Goal: Task Accomplishment & Management: Manage account settings

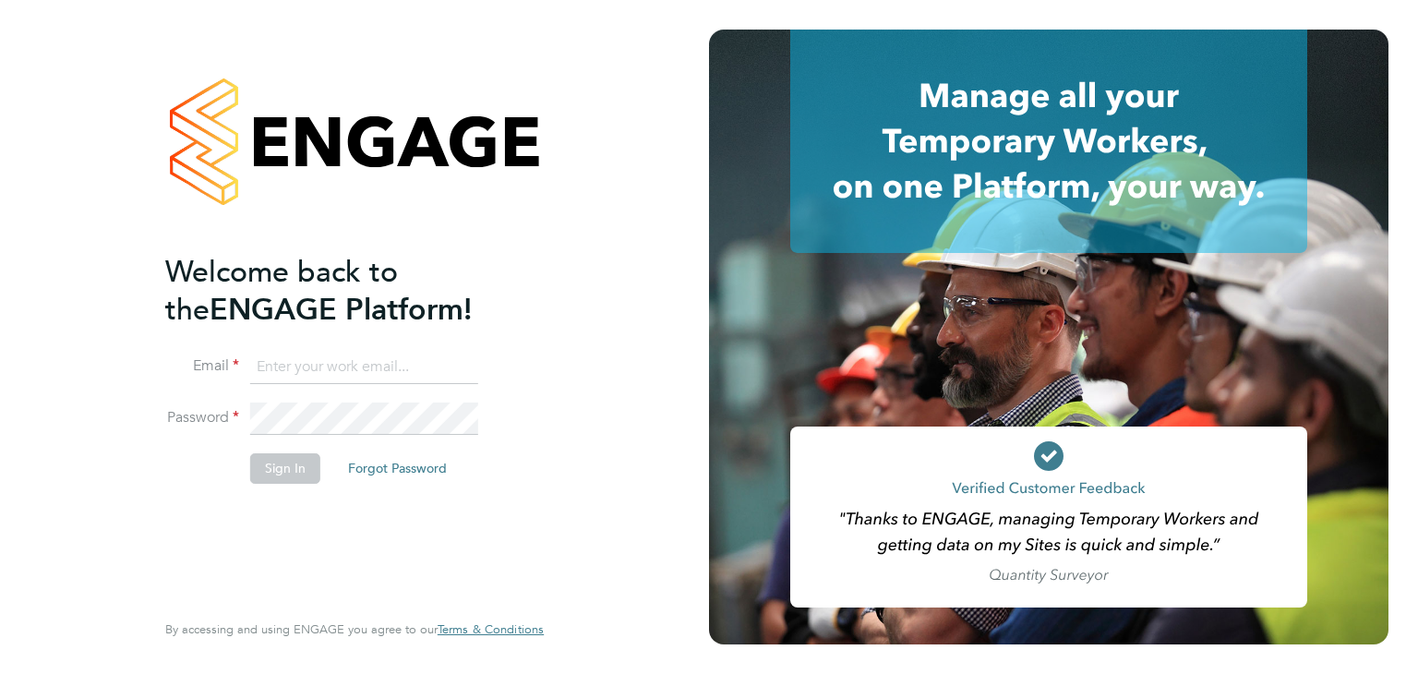
type input "martina@acr-ltd.co.uk"
click at [273, 468] on button "Sign In" at bounding box center [285, 468] width 70 height 30
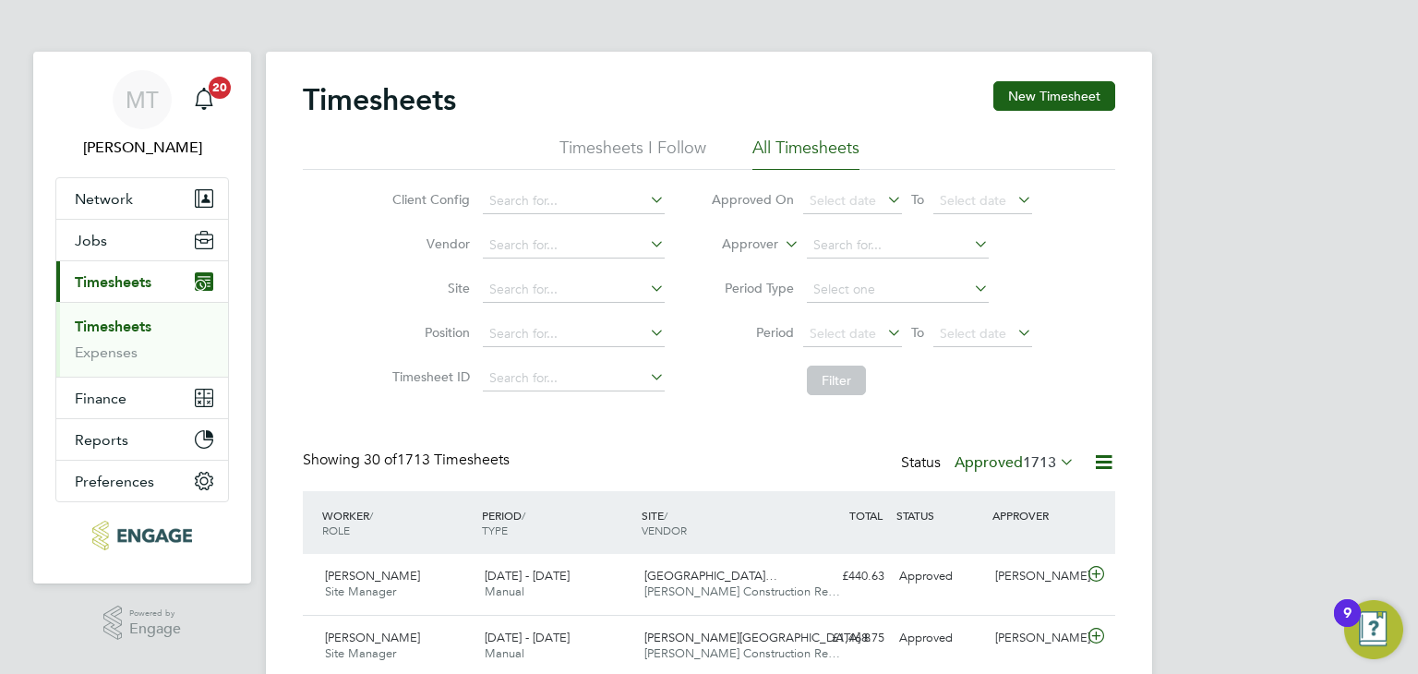
click at [1007, 462] on label "Approved 1713" at bounding box center [1014, 462] width 120 height 18
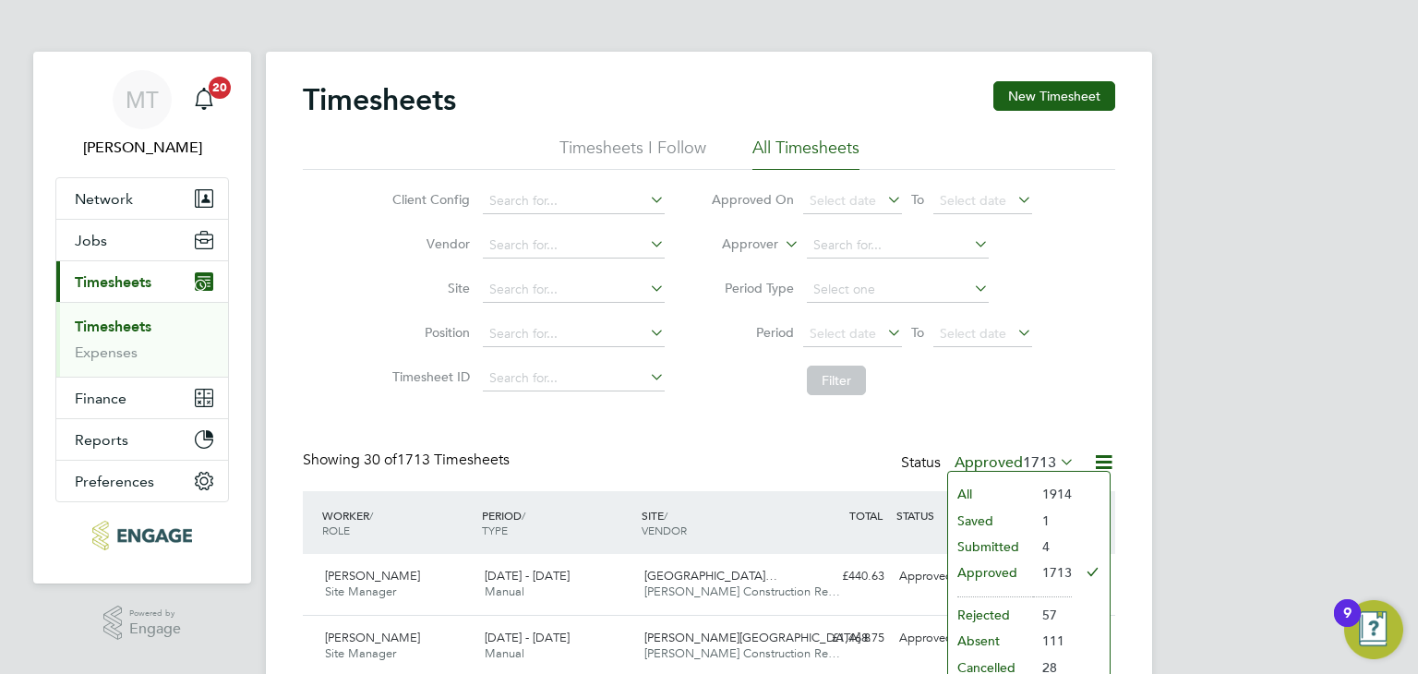
click at [974, 540] on li "Submitted" at bounding box center [990, 546] width 85 height 26
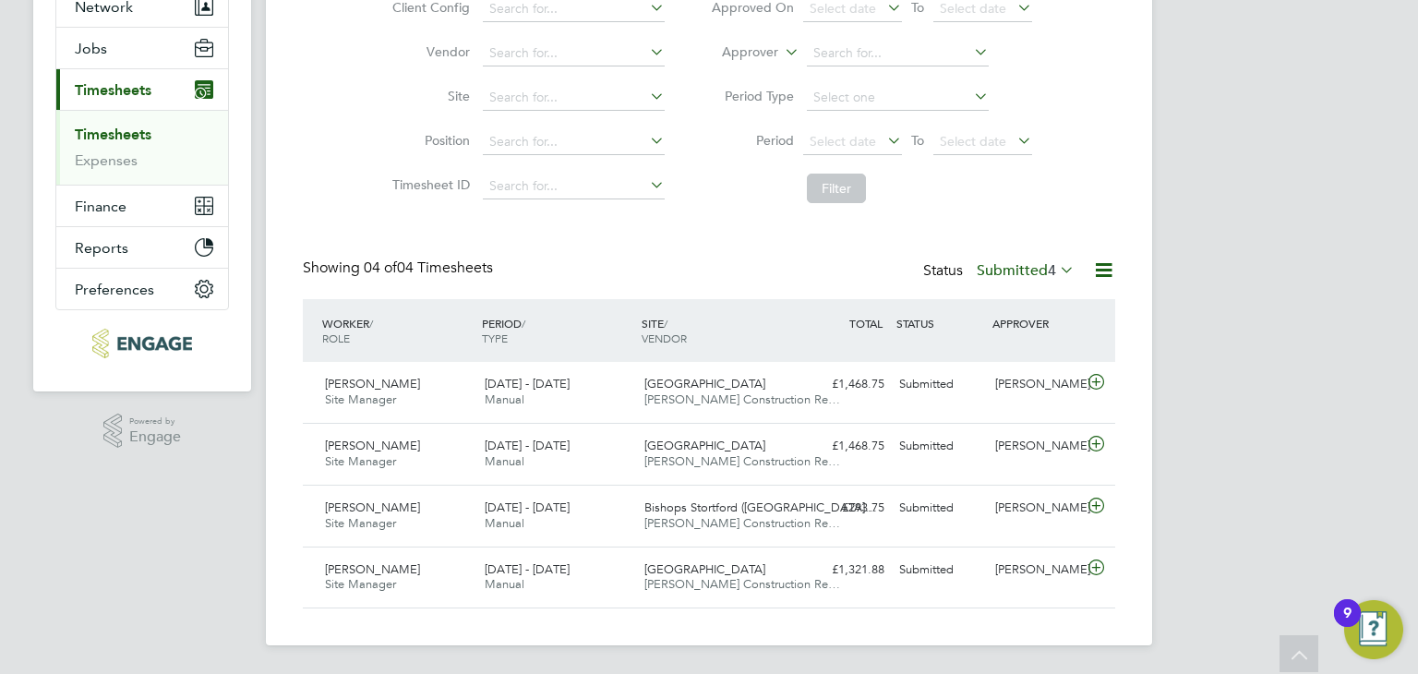
click at [1032, 262] on label "Submitted 4" at bounding box center [1026, 270] width 98 height 18
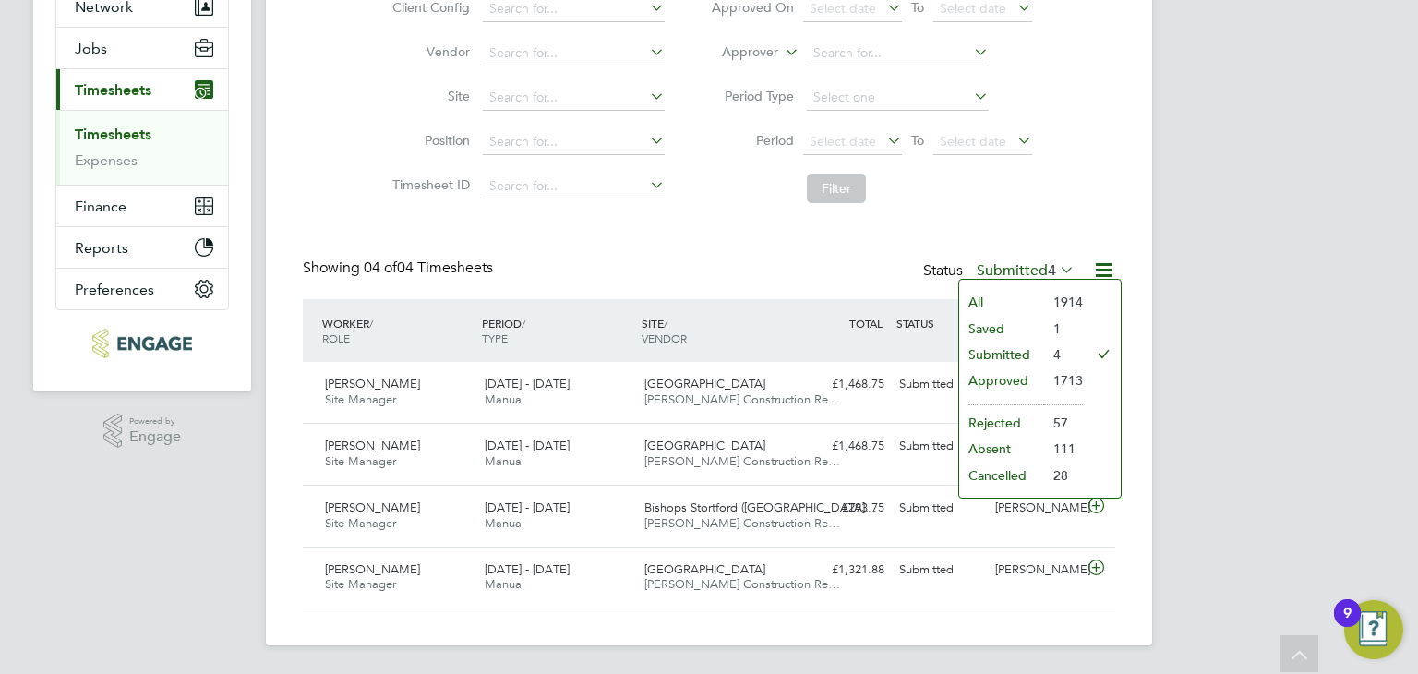
click at [997, 377] on li "Approved" at bounding box center [1001, 380] width 85 height 26
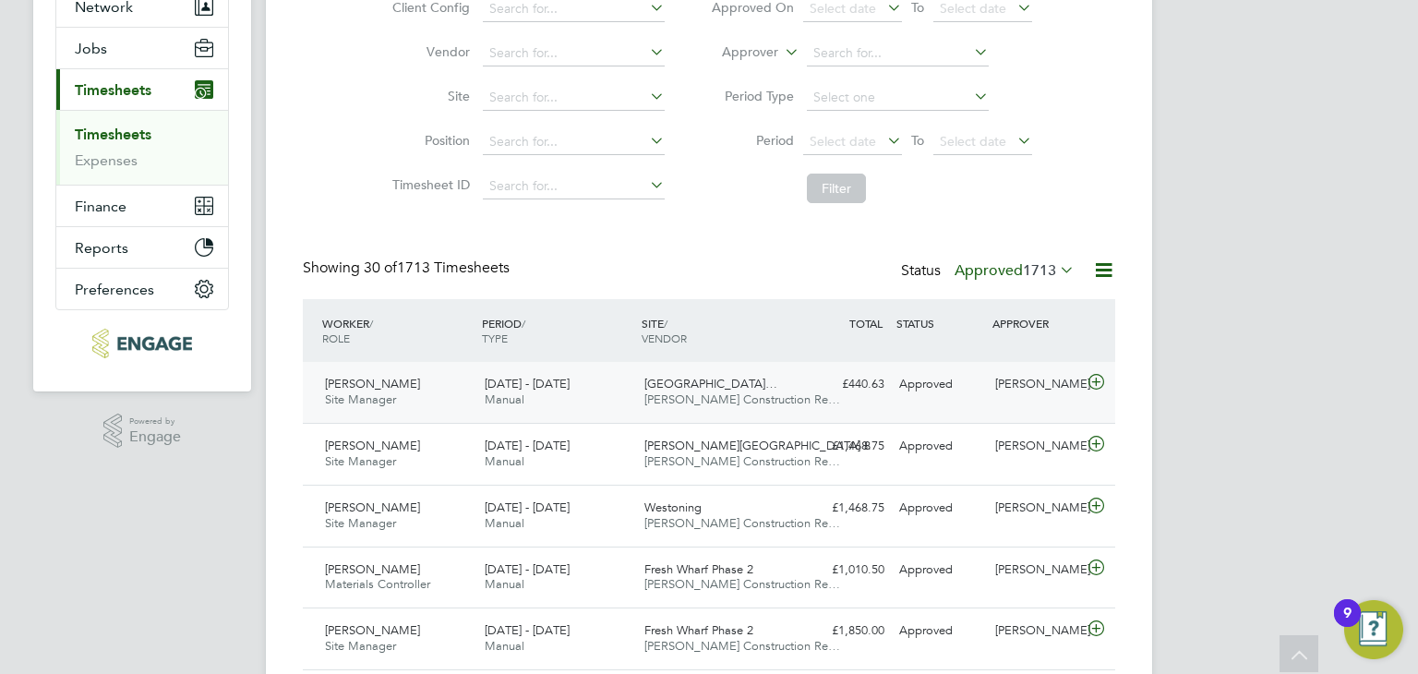
scroll to position [46, 161]
click at [1097, 441] on icon at bounding box center [1096, 444] width 23 height 15
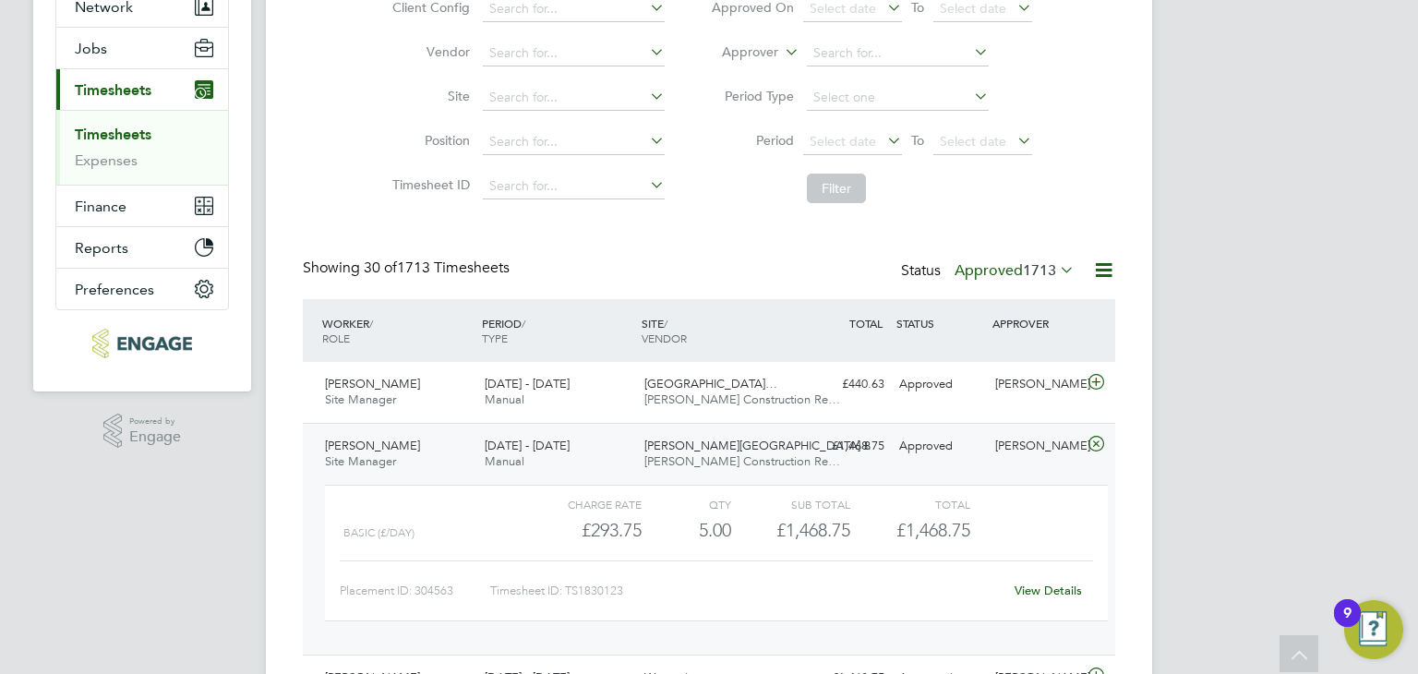
click at [1037, 582] on link "View Details" at bounding box center [1047, 590] width 67 height 16
click at [1007, 269] on label "Approved 1713" at bounding box center [1014, 270] width 120 height 18
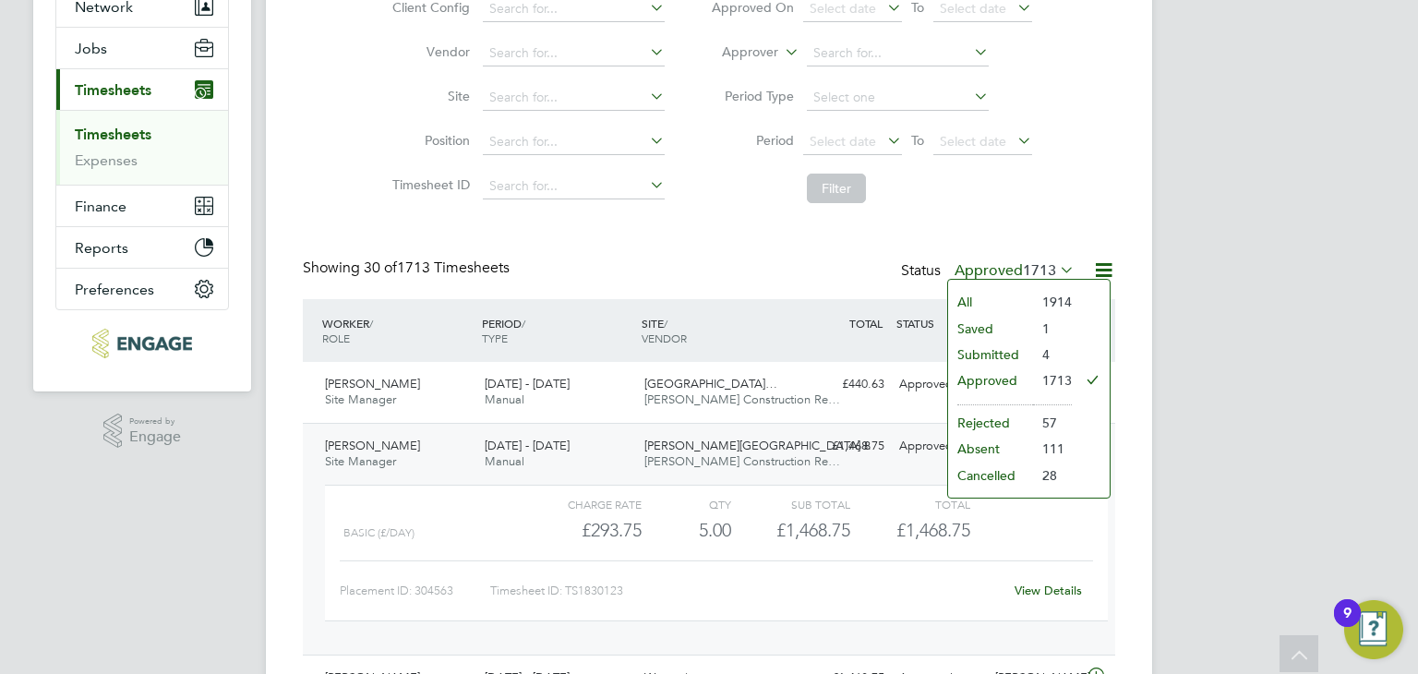
click at [999, 320] on li "Saved" at bounding box center [990, 329] width 85 height 26
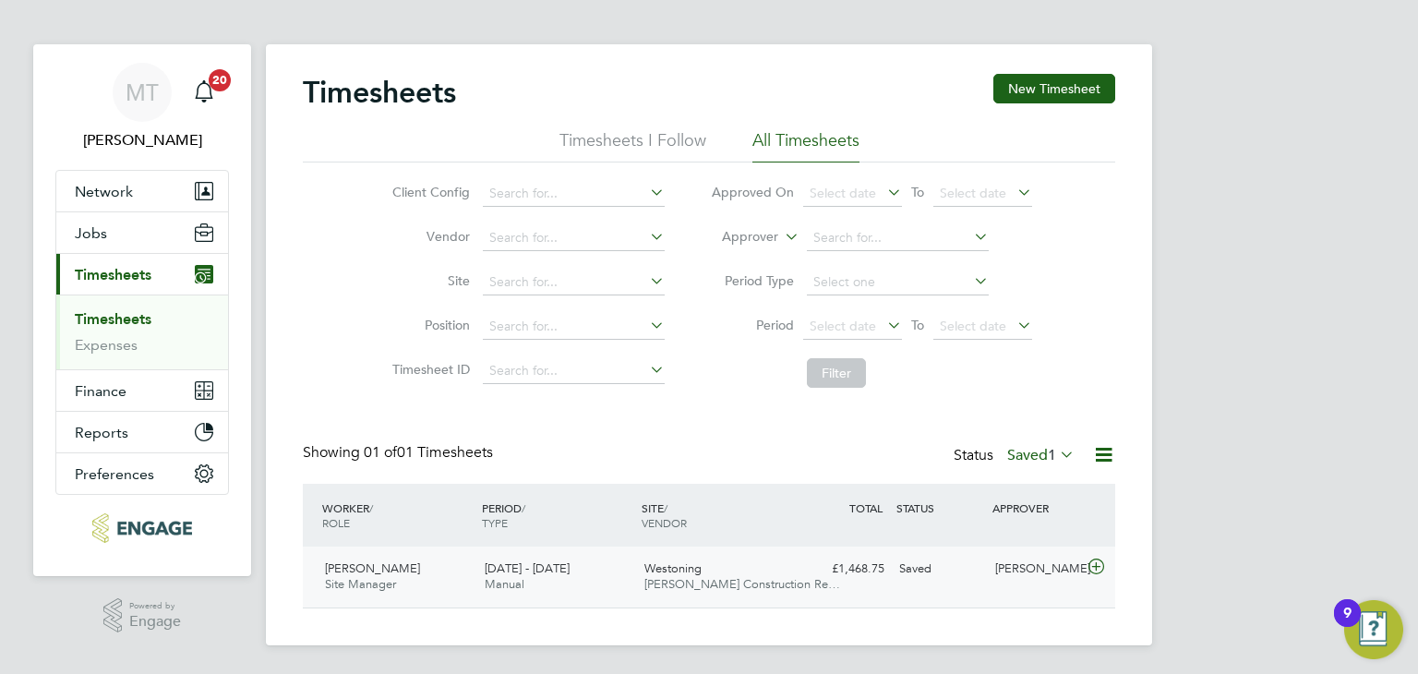
click at [1092, 561] on icon at bounding box center [1096, 566] width 23 height 15
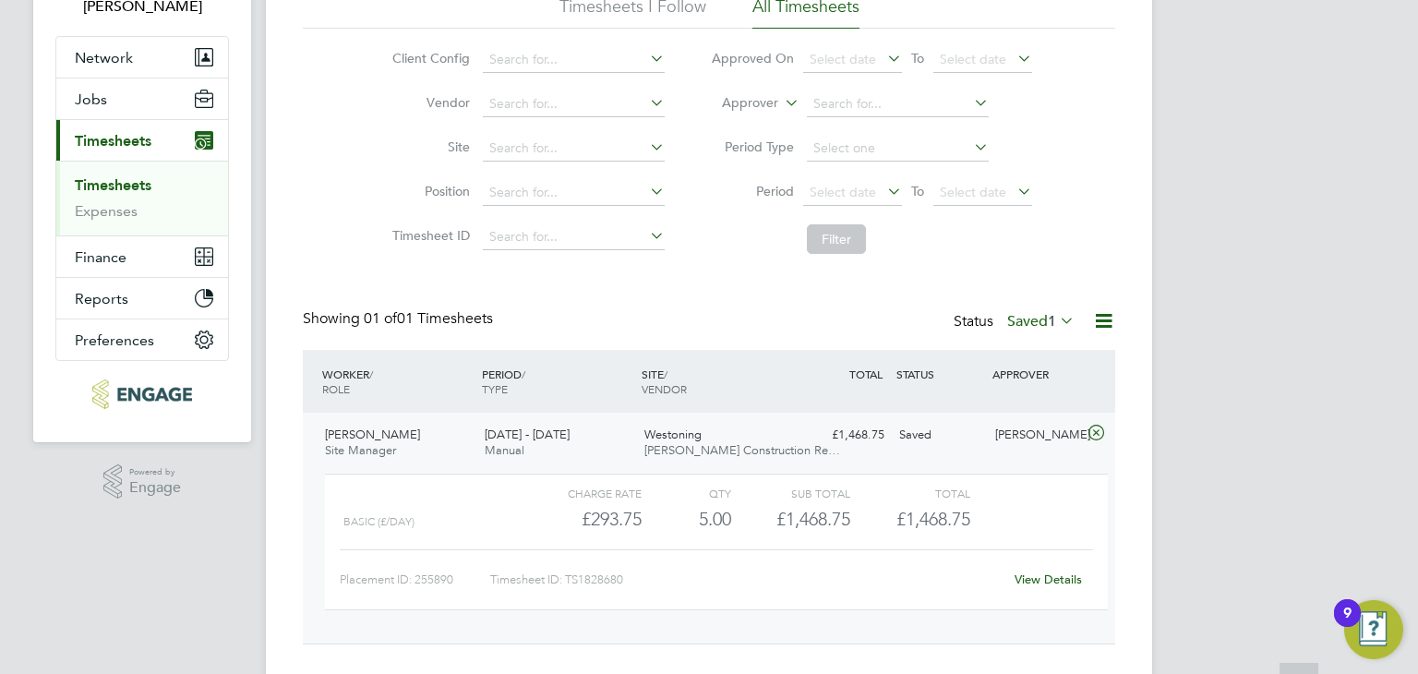
scroll to position [177, 0]
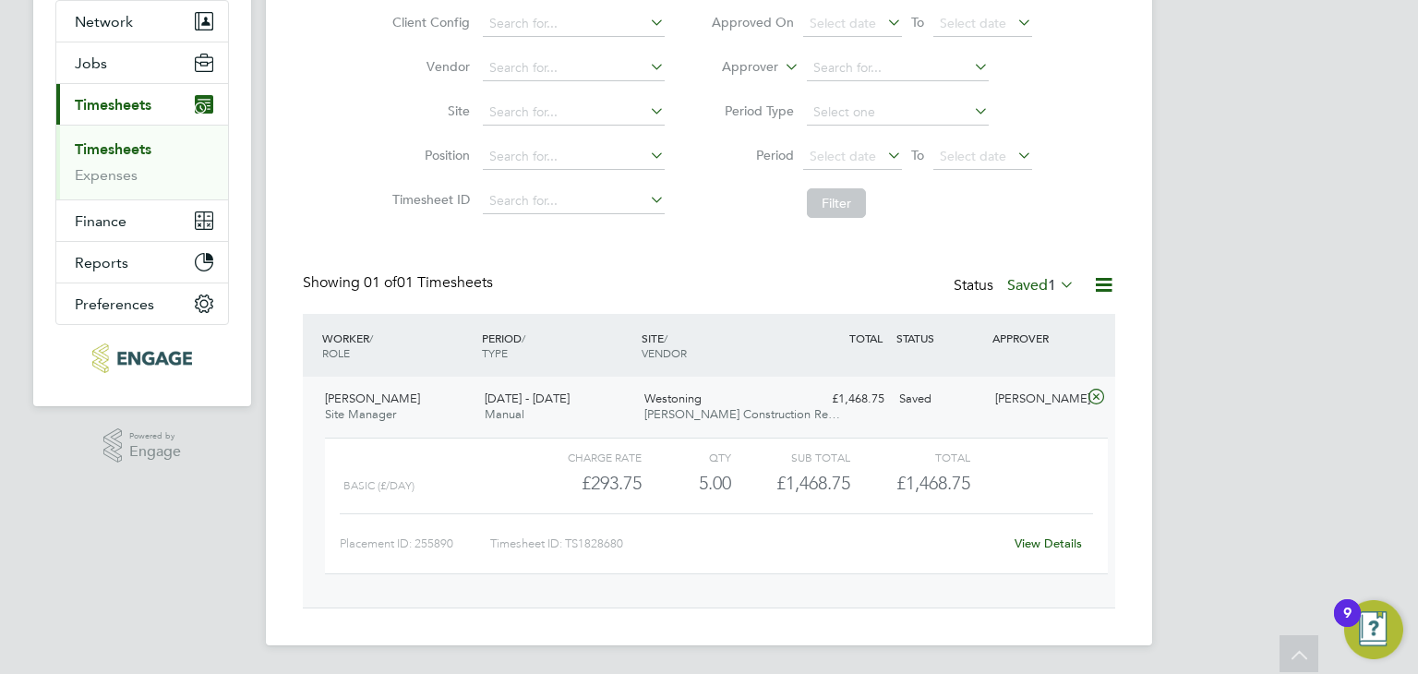
click at [638, 533] on div "Timesheet ID: TS1828680" at bounding box center [746, 544] width 512 height 30
click at [1063, 536] on link "View Details" at bounding box center [1047, 543] width 67 height 16
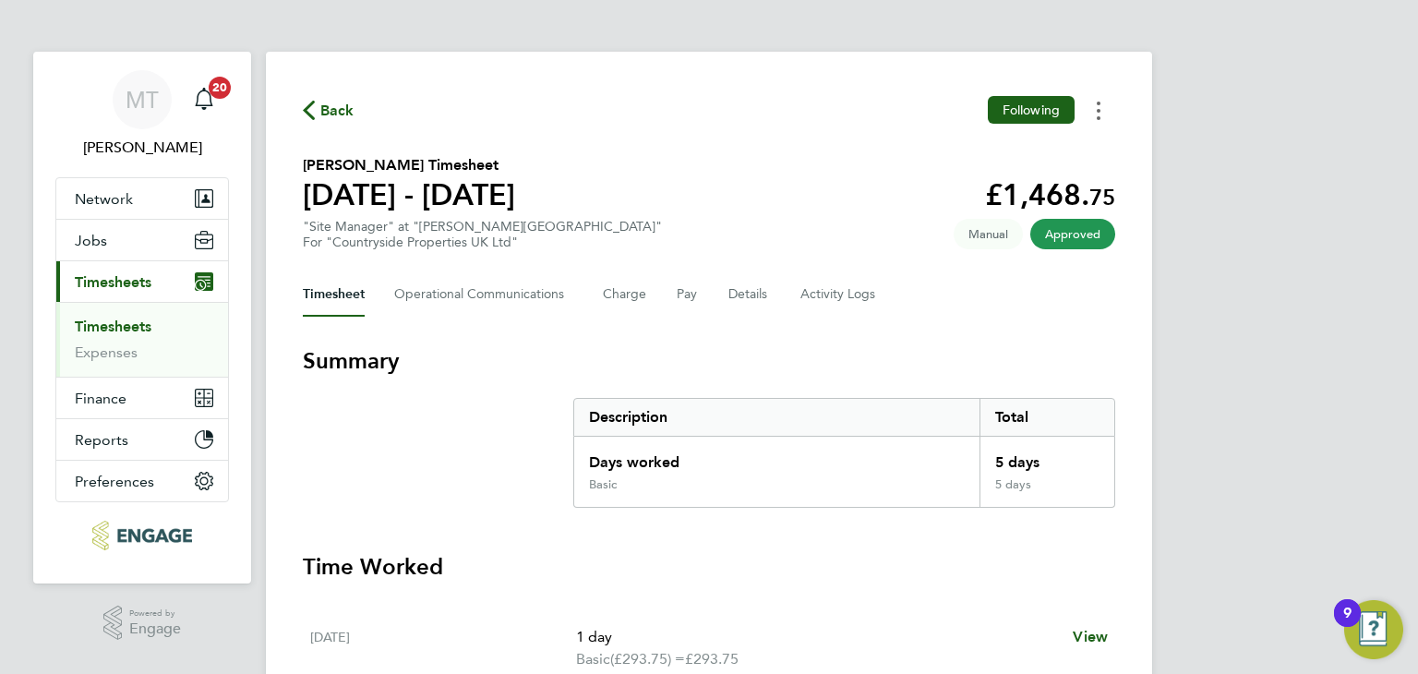
click at [1098, 112] on circle "Timesheets Menu" at bounding box center [1099, 111] width 4 height 4
click at [971, 156] on link "Download timesheet" at bounding box center [1004, 151] width 222 height 37
click at [95, 229] on button "Jobs" at bounding box center [142, 240] width 172 height 41
click at [111, 234] on button "Jobs" at bounding box center [142, 240] width 172 height 41
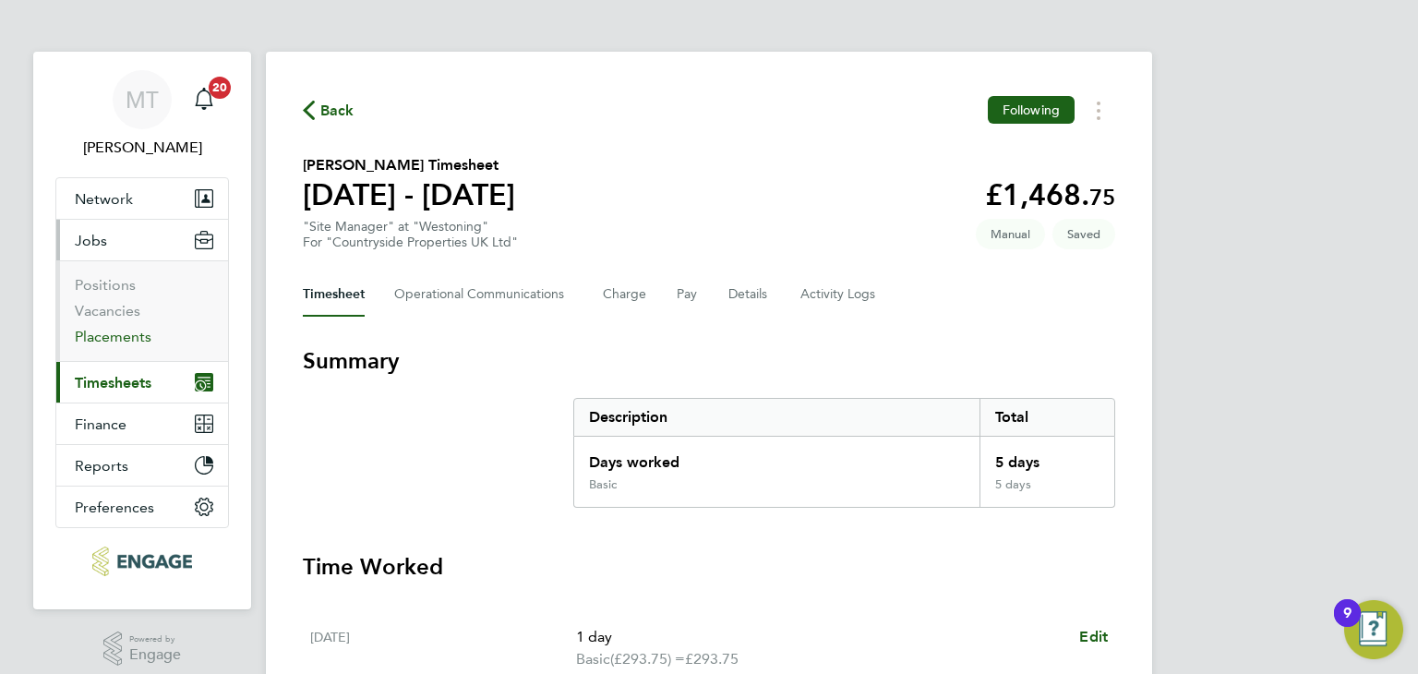
click at [111, 328] on link "Placements" at bounding box center [113, 337] width 77 height 18
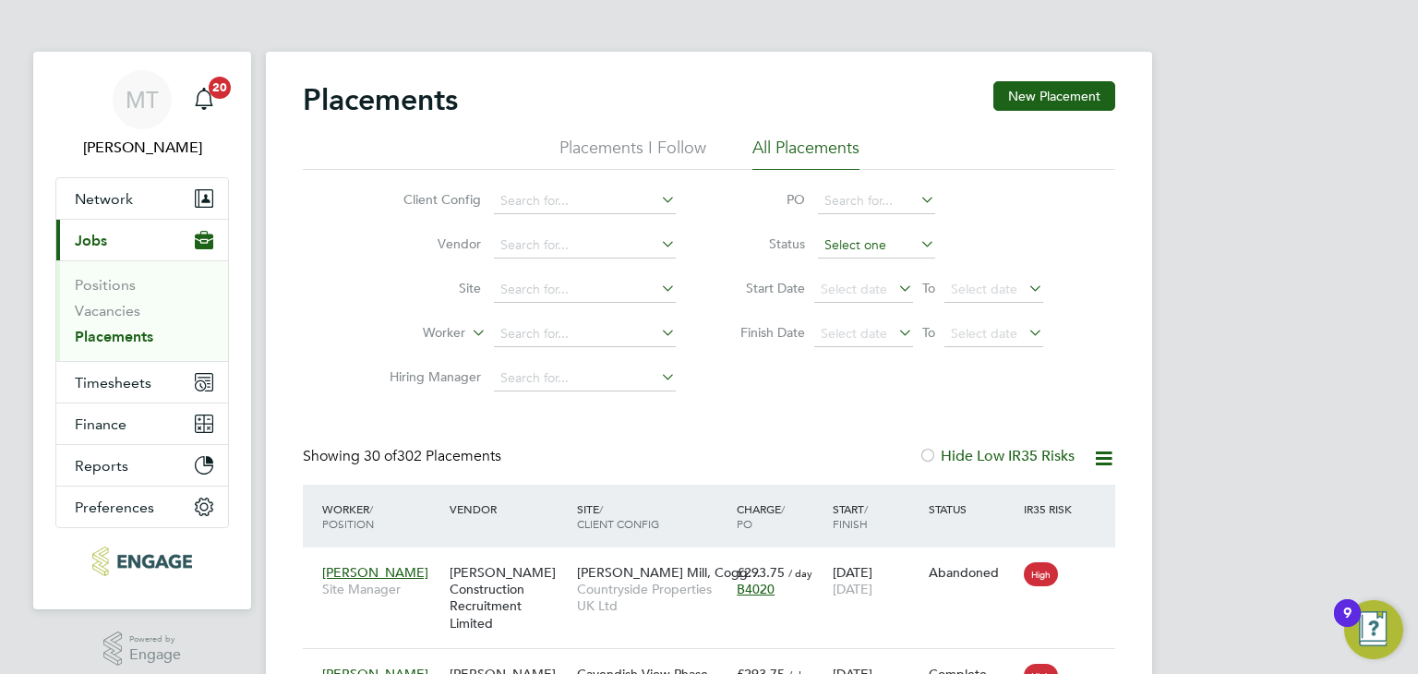
click at [860, 245] on input at bounding box center [876, 246] width 117 height 26
click at [860, 274] on li "Active" at bounding box center [877, 270] width 118 height 24
type input "Active"
click at [856, 237] on input at bounding box center [876, 246] width 117 height 26
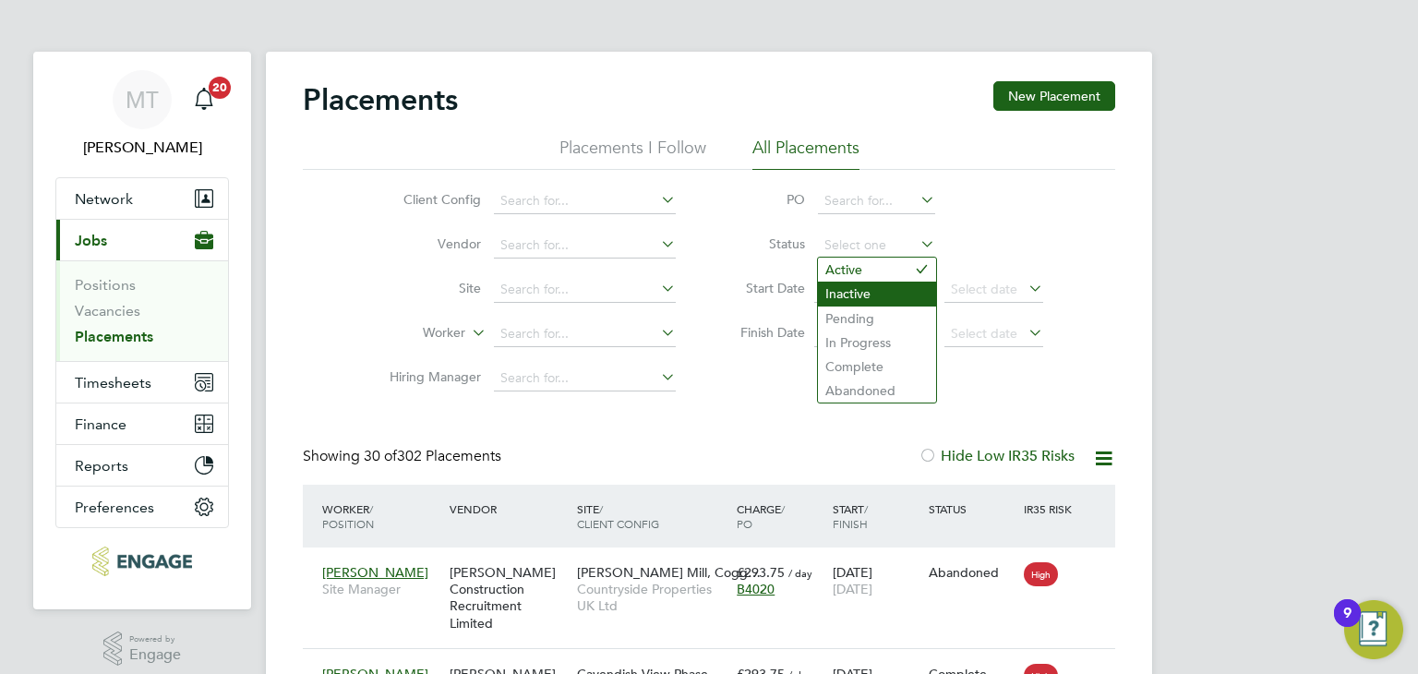
click at [868, 295] on li "Inactive" at bounding box center [877, 294] width 118 height 24
type input "Inactive"
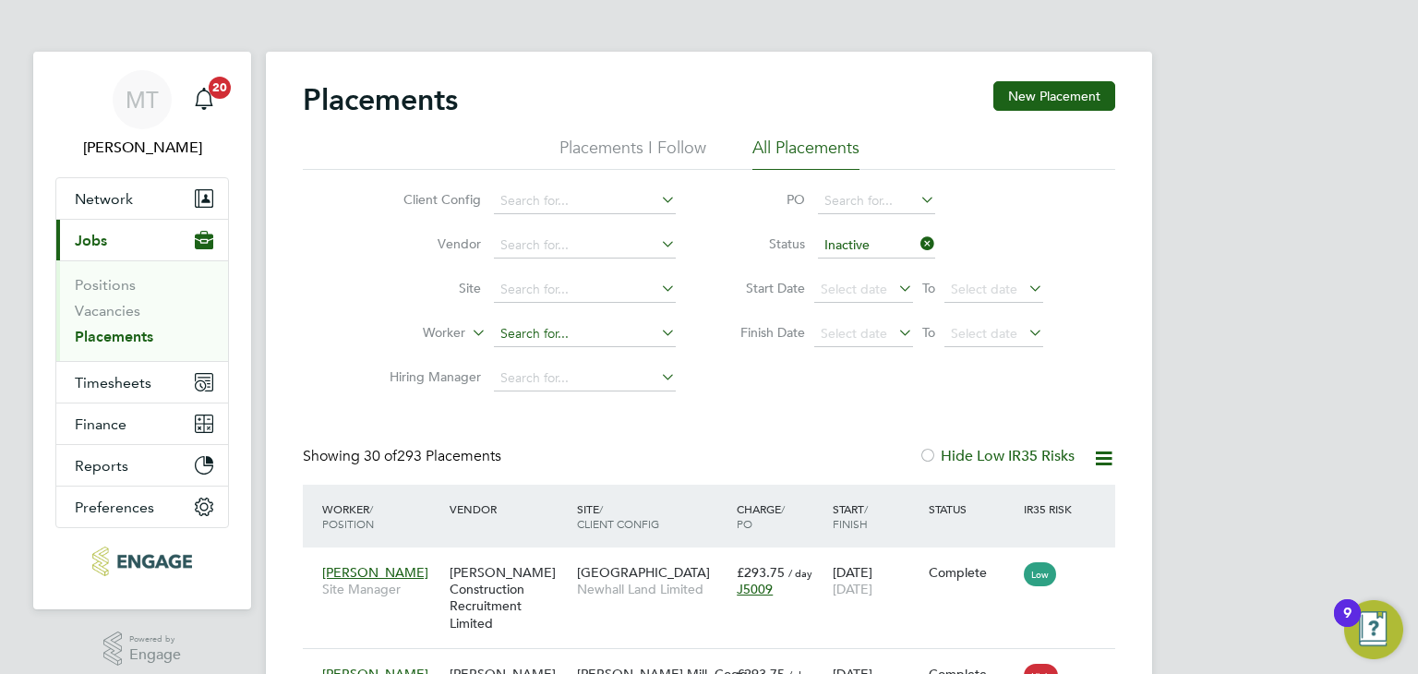
click at [555, 329] on input at bounding box center [585, 334] width 182 height 26
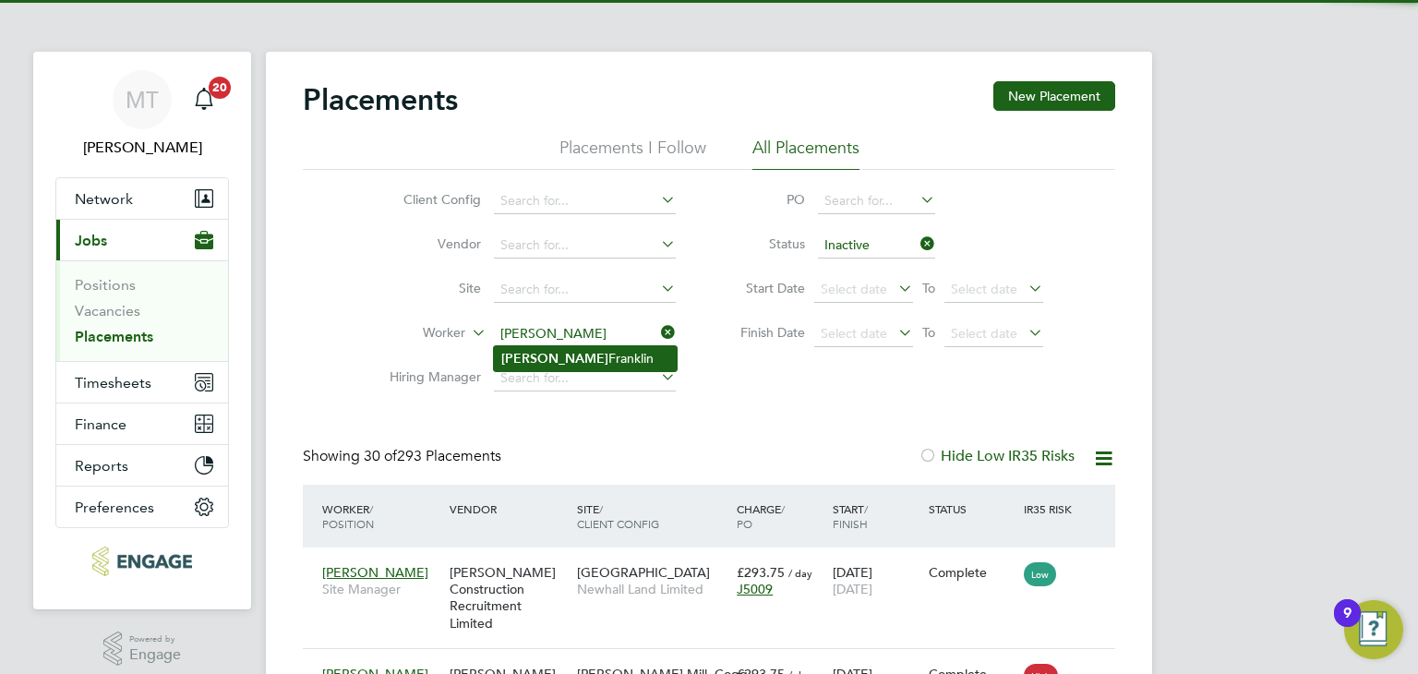
click at [538, 363] on li "Keith Franklin" at bounding box center [585, 358] width 183 height 25
type input "[PERSON_NAME]"
